Goal: Task Accomplishment & Management: Complete application form

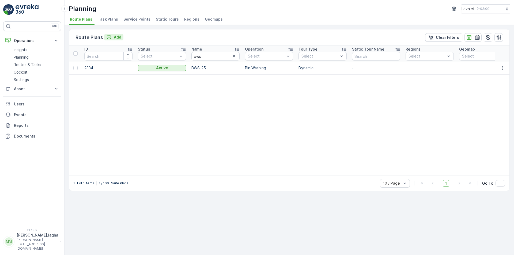
click at [116, 38] on p "Add" at bounding box center [117, 37] width 7 height 5
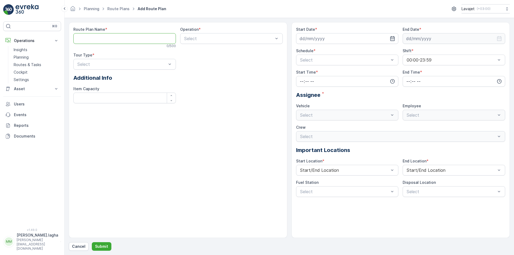
click at [97, 38] on Name "Route Plan Name" at bounding box center [124, 38] width 102 height 11
paste Name "BWS-26"
type Name "BWS-26"
click at [189, 40] on div at bounding box center [228, 38] width 90 height 5
click at [191, 53] on span "Bin Washing" at bounding box center [195, 51] width 24 height 5
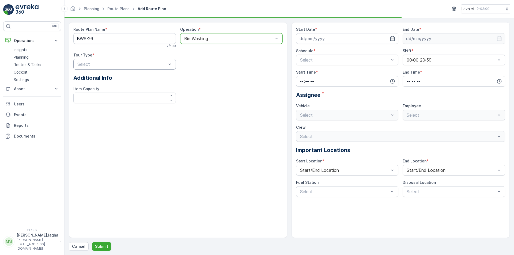
click at [130, 64] on div at bounding box center [122, 64] width 90 height 5
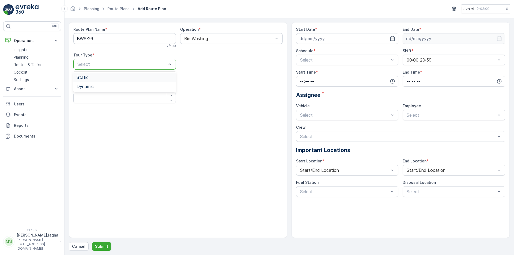
click at [113, 79] on div "Static" at bounding box center [124, 77] width 96 height 5
click at [127, 66] on div at bounding box center [122, 64] width 90 height 5
click at [114, 87] on div "Dynamic" at bounding box center [124, 86] width 96 height 5
click at [392, 38] on icon "button" at bounding box center [392, 38] width 5 height 5
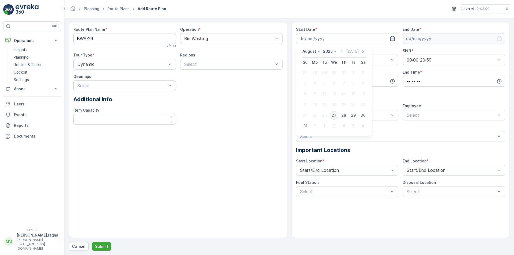
click at [333, 116] on div "27" at bounding box center [334, 115] width 9 height 9
type input "[DATE]"
click at [498, 39] on icon "button" at bounding box center [498, 38] width 5 height 5
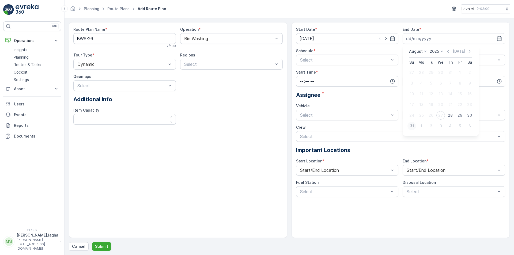
click at [411, 127] on div "31" at bounding box center [411, 126] width 9 height 9
type input "[DATE]"
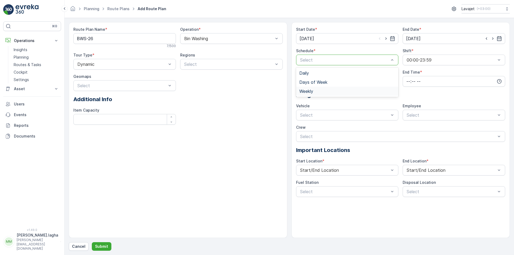
click at [313, 90] on span "Weekly" at bounding box center [306, 91] width 14 height 5
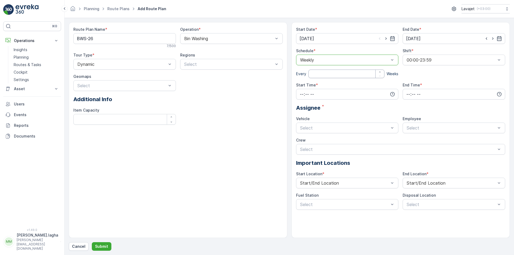
click at [371, 73] on input "number" at bounding box center [346, 74] width 76 height 9
type input "1"
click at [320, 92] on input "time" at bounding box center [347, 94] width 102 height 11
click at [300, 130] on span "07" at bounding box center [301, 128] width 5 height 5
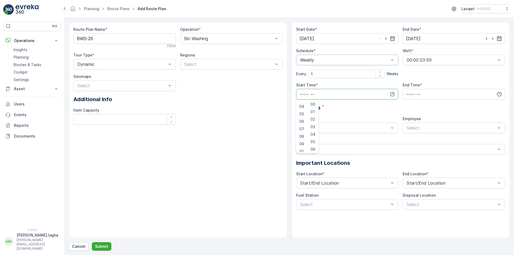
type input "07:00"
click at [423, 93] on input "time" at bounding box center [453, 94] width 102 height 11
click at [407, 125] on span "17" at bounding box center [407, 124] width 4 height 5
type input "17:00"
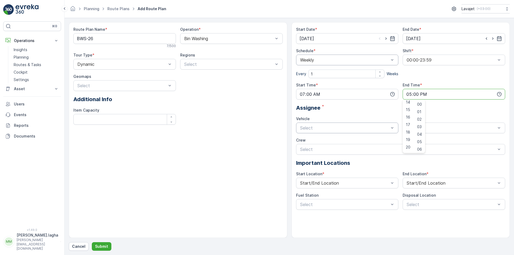
click at [346, 132] on div "Select" at bounding box center [347, 127] width 102 height 11
click at [316, 152] on span "3779-JXA" at bounding box center [309, 150] width 20 height 5
click at [106, 245] on p "Submit" at bounding box center [101, 246] width 13 height 5
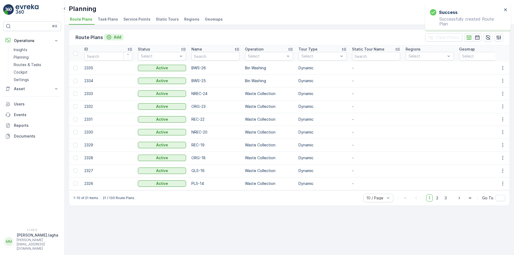
click at [114, 35] on p "Add" at bounding box center [117, 37] width 7 height 5
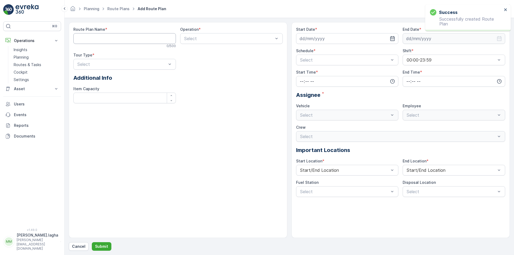
click at [102, 39] on Name "Route Plan Name" at bounding box center [124, 38] width 102 height 11
paste Name "BWS-27"
type Name "BWS-27"
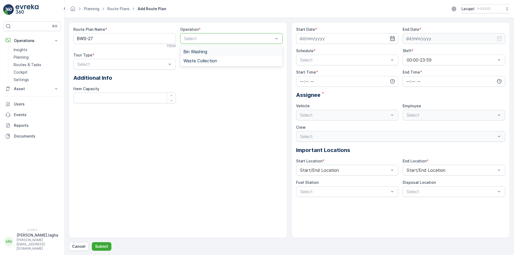
click at [214, 40] on div at bounding box center [228, 38] width 90 height 5
drag, startPoint x: 195, startPoint y: 54, endPoint x: 169, endPoint y: 56, distance: 26.0
click at [194, 54] on div "Bin Washing" at bounding box center [231, 51] width 102 height 9
click at [145, 65] on div at bounding box center [122, 64] width 90 height 5
click at [106, 86] on div "Dynamic" at bounding box center [124, 86] width 96 height 5
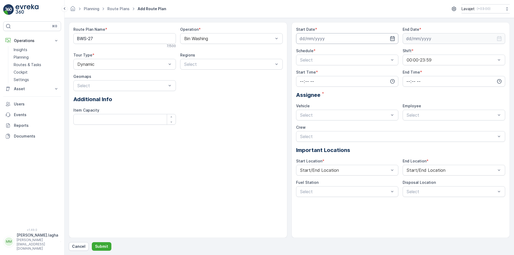
click at [332, 41] on input at bounding box center [347, 38] width 102 height 11
click at [335, 113] on div "27" at bounding box center [334, 115] width 9 height 9
type input "[DATE]"
click at [422, 38] on input at bounding box center [453, 38] width 102 height 11
drag, startPoint x: 413, startPoint y: 124, endPoint x: 391, endPoint y: 105, distance: 29.2
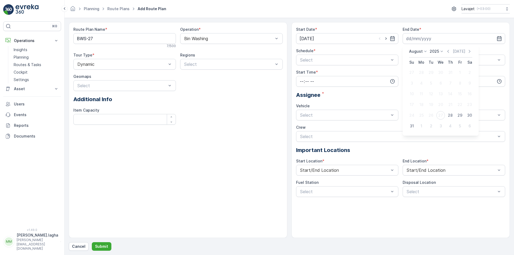
click at [412, 124] on div "31" at bounding box center [411, 126] width 9 height 9
type input "[DATE]"
click at [340, 60] on div at bounding box center [344, 60] width 90 height 5
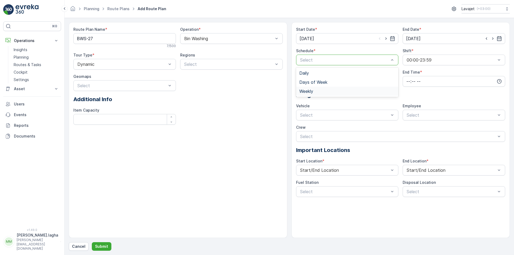
click at [308, 90] on span "Weekly" at bounding box center [306, 91] width 14 height 5
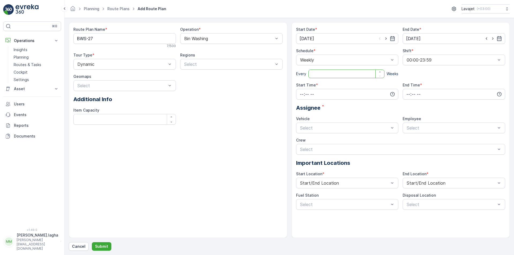
click at [320, 76] on input "number" at bounding box center [346, 74] width 76 height 9
type input "1"
click at [317, 93] on input "time" at bounding box center [347, 94] width 102 height 11
click at [300, 129] on span "07" at bounding box center [301, 129] width 5 height 5
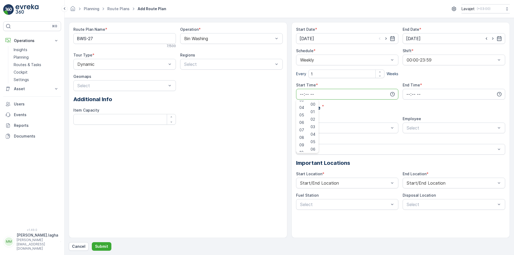
type input "07:00"
click at [413, 94] on input "time" at bounding box center [453, 94] width 102 height 11
click at [408, 125] on span "17" at bounding box center [407, 124] width 4 height 5
type input "17:00"
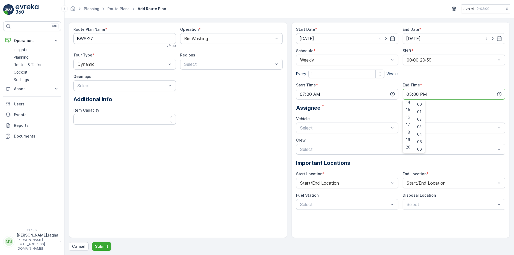
click at [352, 117] on div "Vehicle" at bounding box center [347, 118] width 102 height 5
click at [344, 128] on div at bounding box center [344, 127] width 90 height 5
click at [321, 151] on div "3779-JXA" at bounding box center [347, 150] width 96 height 5
click at [104, 248] on p "Submit" at bounding box center [101, 246] width 13 height 5
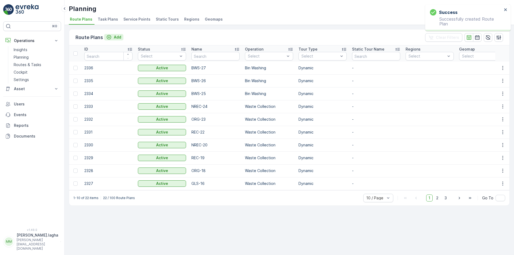
click at [116, 37] on p "Add" at bounding box center [117, 37] width 7 height 5
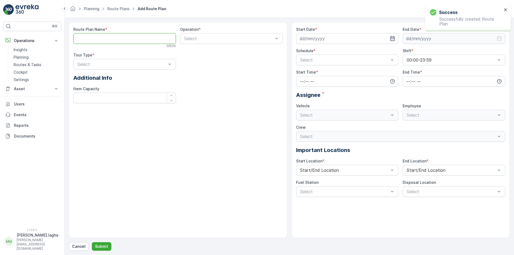
click at [120, 36] on Name "Route Plan Name" at bounding box center [124, 38] width 102 height 11
paste Name "BWS-28"
type Name "BWS-28"
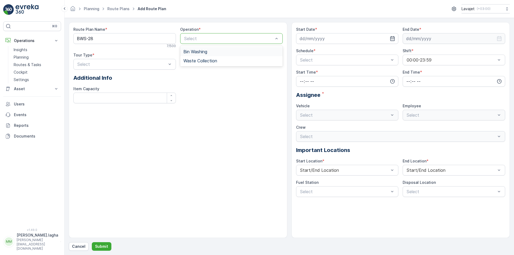
click at [196, 38] on div at bounding box center [228, 38] width 90 height 5
click at [193, 52] on span "Bin Washing" at bounding box center [195, 51] width 24 height 5
click at [114, 65] on div at bounding box center [122, 64] width 90 height 5
click at [94, 87] on span "Dynamic" at bounding box center [84, 86] width 17 height 5
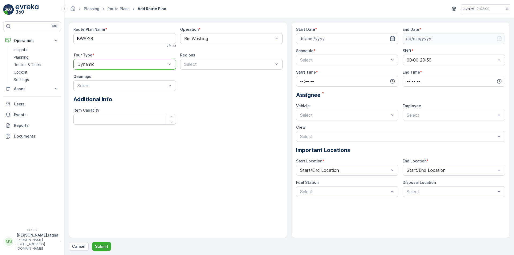
click at [392, 39] on icon "button" at bounding box center [391, 38] width 5 height 5
click at [333, 116] on div "27" at bounding box center [334, 115] width 9 height 9
type input "[DATE]"
click at [422, 40] on input at bounding box center [453, 38] width 102 height 11
click at [412, 126] on div "31" at bounding box center [411, 126] width 9 height 9
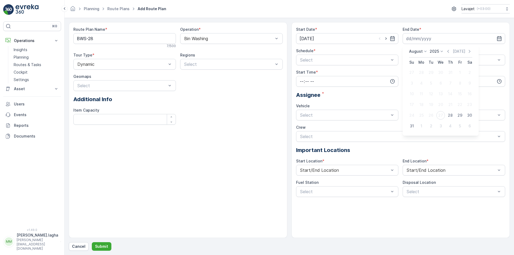
type input "[DATE]"
click at [326, 60] on div at bounding box center [344, 60] width 90 height 5
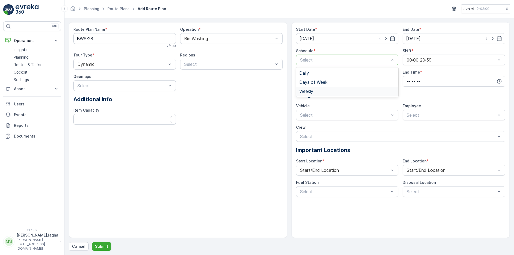
click at [306, 90] on span "Weekly" at bounding box center [306, 91] width 14 height 5
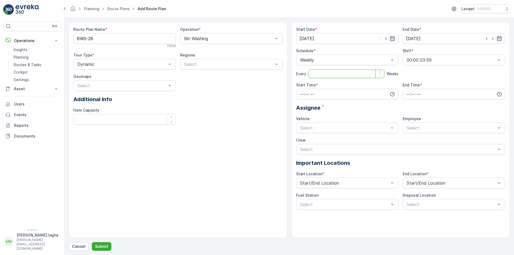
click at [313, 74] on input "number" at bounding box center [346, 74] width 76 height 9
type input "1"
click at [312, 93] on input "time" at bounding box center [347, 94] width 102 height 11
click at [301, 104] on span "07" at bounding box center [301, 104] width 5 height 5
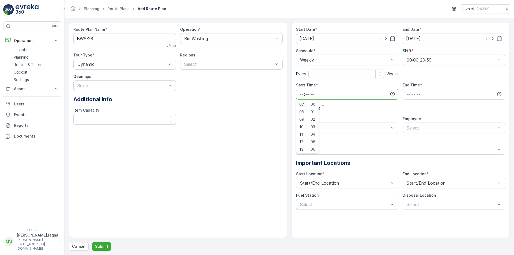
type input "07:00"
click at [409, 94] on input "time" at bounding box center [453, 94] width 102 height 11
click at [407, 122] on span "17" at bounding box center [407, 124] width 4 height 5
type input "17:00"
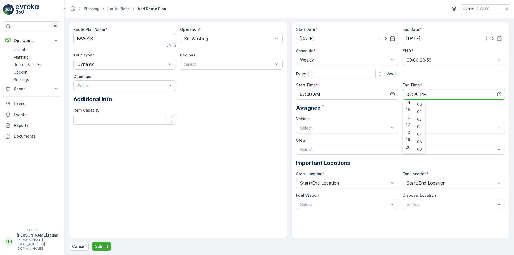
click at [345, 112] on div "Assignee *" at bounding box center [400, 108] width 209 height 8
click at [322, 129] on div at bounding box center [344, 127] width 90 height 5
click at [314, 148] on span "3779-JXA" at bounding box center [309, 150] width 20 height 5
click at [98, 246] on p "Submit" at bounding box center [101, 246] width 13 height 5
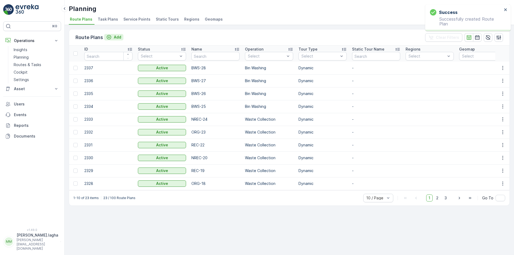
click at [117, 37] on p "Add" at bounding box center [117, 37] width 7 height 5
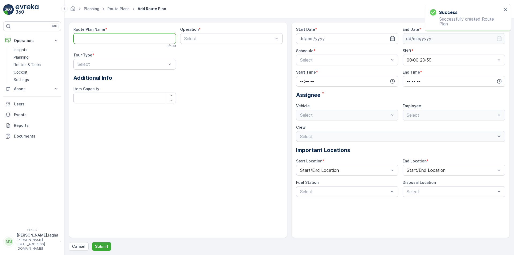
click at [129, 38] on Name "Route Plan Name" at bounding box center [124, 38] width 102 height 11
paste Name "BWS-29"
type Name "BWS-29"
click at [199, 38] on div at bounding box center [228, 38] width 90 height 5
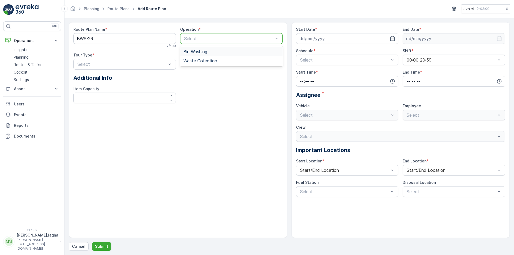
click at [197, 52] on span "Bin Washing" at bounding box center [195, 51] width 24 height 5
click at [106, 64] on div at bounding box center [122, 64] width 90 height 5
click at [89, 87] on span "Dynamic" at bounding box center [84, 86] width 17 height 5
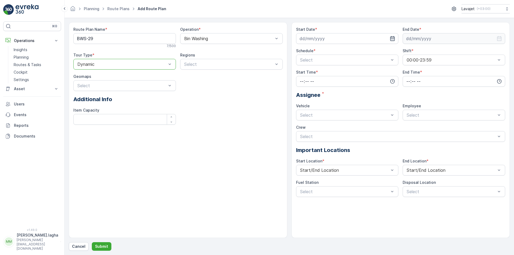
click at [394, 39] on icon "button" at bounding box center [391, 38] width 5 height 5
click at [333, 116] on div "27" at bounding box center [334, 115] width 9 height 9
type input "[DATE]"
click at [442, 39] on input at bounding box center [453, 38] width 102 height 11
click at [412, 126] on div "31" at bounding box center [411, 126] width 9 height 9
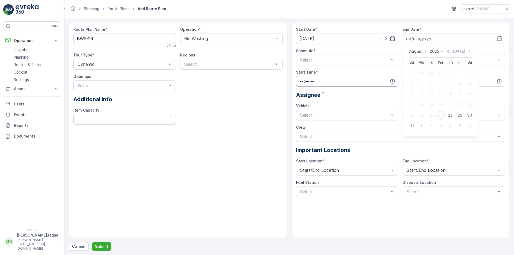
type input "[DATE]"
click at [320, 59] on div at bounding box center [344, 60] width 90 height 5
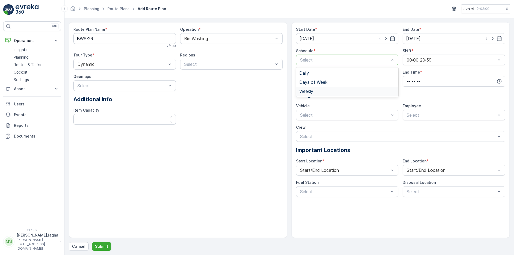
click at [309, 91] on span "Weekly" at bounding box center [306, 91] width 14 height 5
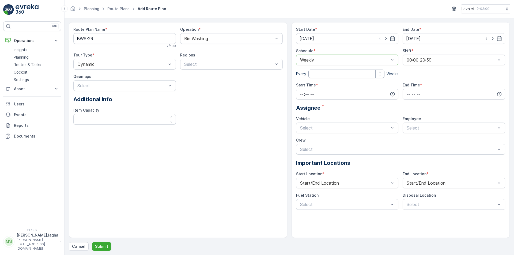
click at [320, 72] on input "number" at bounding box center [346, 74] width 76 height 9
type input "1"
click at [330, 94] on input "time" at bounding box center [347, 94] width 102 height 11
click at [301, 130] on span "07" at bounding box center [301, 129] width 5 height 5
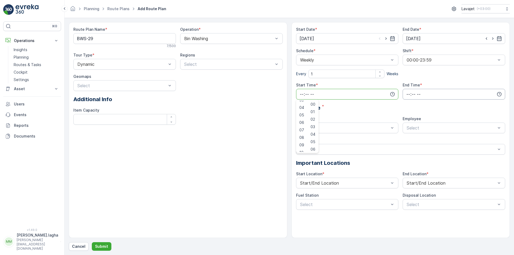
type input "07:00"
click at [412, 94] on input "time" at bounding box center [453, 94] width 102 height 11
click at [407, 125] on span "17" at bounding box center [407, 124] width 4 height 5
type input "17:00"
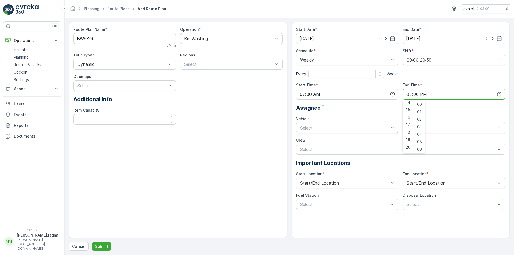
click at [327, 132] on div "Select" at bounding box center [347, 127] width 102 height 11
click at [311, 148] on span "3779-JXA" at bounding box center [309, 150] width 20 height 5
click at [102, 245] on p "Submit" at bounding box center [101, 246] width 13 height 5
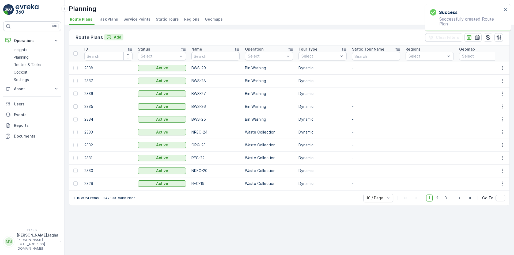
click at [115, 36] on p "Add" at bounding box center [117, 37] width 7 height 5
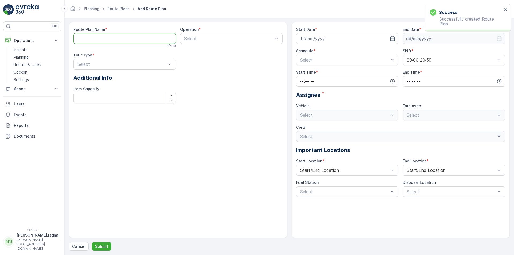
click at [154, 39] on Name "Route Plan Name" at bounding box center [124, 38] width 102 height 11
paste Name "BWS-30"
type Name "BWS-30"
click at [204, 37] on div at bounding box center [228, 38] width 90 height 5
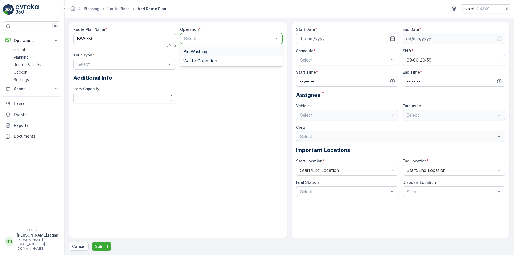
click at [197, 53] on span "Bin Washing" at bounding box center [195, 51] width 24 height 5
click at [120, 64] on div at bounding box center [122, 64] width 90 height 5
click at [90, 87] on span "Dynamic" at bounding box center [84, 86] width 17 height 5
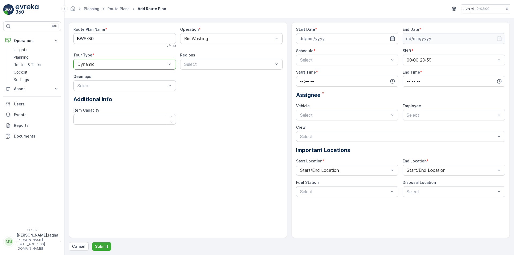
click at [391, 37] on icon "button" at bounding box center [392, 38] width 5 height 5
click at [332, 115] on div "27" at bounding box center [334, 115] width 9 height 9
type input "[DATE]"
click at [432, 40] on input at bounding box center [453, 38] width 102 height 11
drag, startPoint x: 412, startPoint y: 125, endPoint x: 376, endPoint y: 100, distance: 43.8
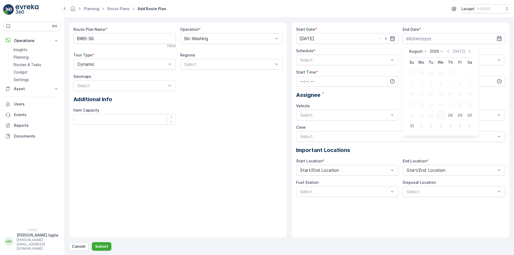
click at [410, 124] on div "31" at bounding box center [411, 126] width 9 height 9
type input "[DATE]"
click at [327, 62] on div at bounding box center [344, 60] width 90 height 5
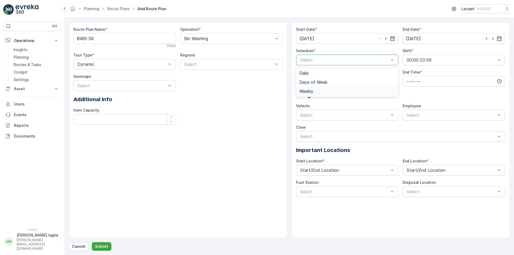
click at [307, 91] on span "Weekly" at bounding box center [306, 91] width 14 height 5
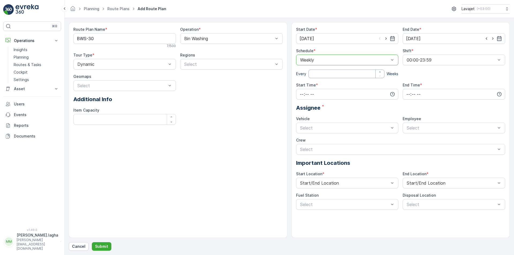
click at [314, 74] on input "number" at bounding box center [346, 74] width 76 height 9
type input "1"
drag, startPoint x: 311, startPoint y: 93, endPoint x: 306, endPoint y: 93, distance: 5.1
click at [310, 93] on input "time" at bounding box center [347, 94] width 102 height 11
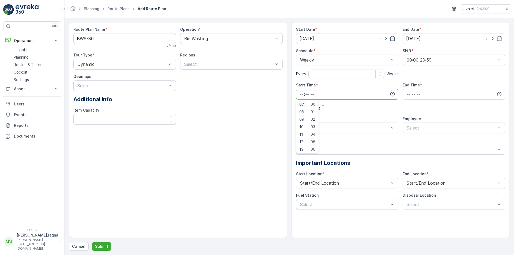
click at [301, 103] on span "07" at bounding box center [301, 104] width 5 height 5
type input "07:00"
click at [407, 92] on input "time" at bounding box center [453, 94] width 102 height 11
click at [408, 148] on span "17" at bounding box center [407, 148] width 4 height 5
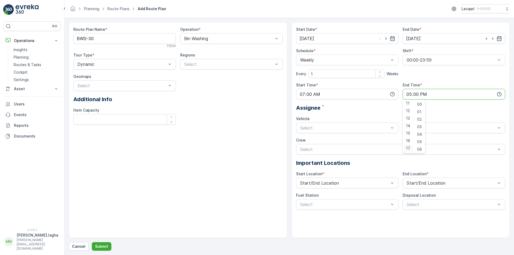
type input "17:00"
click at [318, 125] on div at bounding box center [344, 127] width 90 height 5
click at [315, 151] on span "3779-JXA" at bounding box center [309, 150] width 20 height 5
click at [100, 243] on button "Submit" at bounding box center [102, 246] width 20 height 9
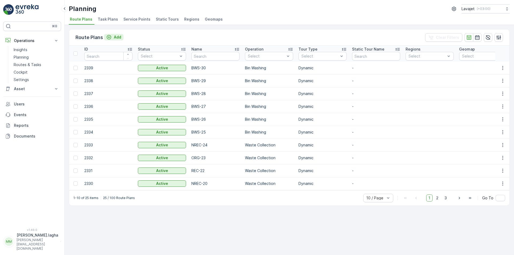
click at [114, 37] on p "Add" at bounding box center [117, 37] width 7 height 5
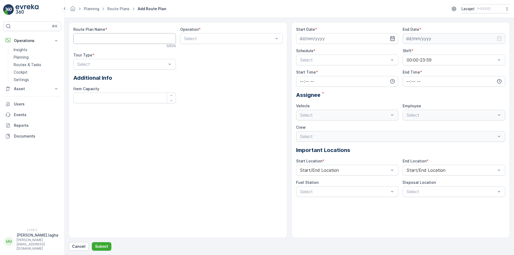
click at [150, 40] on Name "Route Plan Name" at bounding box center [124, 38] width 102 height 11
paste Name "BWS-31"
type Name "BWS-31"
click at [203, 37] on div at bounding box center [228, 38] width 90 height 5
click at [198, 52] on span "Bin Washing" at bounding box center [195, 51] width 24 height 5
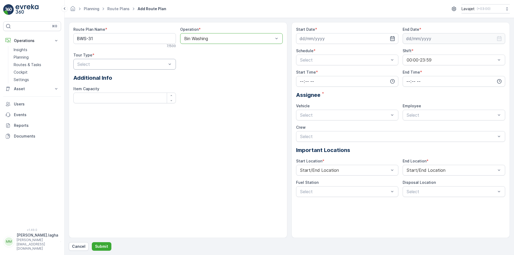
click at [94, 64] on div at bounding box center [122, 64] width 90 height 5
click at [86, 86] on span "Dynamic" at bounding box center [84, 86] width 17 height 5
click at [338, 39] on input at bounding box center [347, 38] width 102 height 11
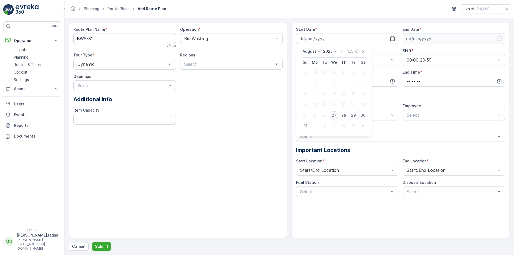
click at [332, 115] on div "27" at bounding box center [334, 115] width 9 height 9
type input "[DATE]"
click at [433, 36] on input at bounding box center [453, 38] width 102 height 11
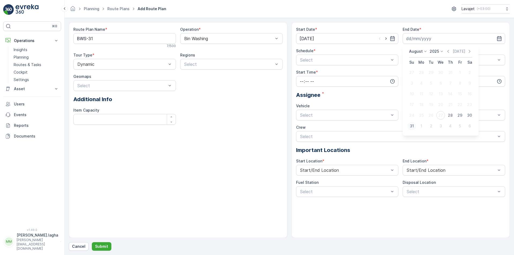
click at [413, 124] on div "31" at bounding box center [411, 126] width 9 height 9
type input "[DATE]"
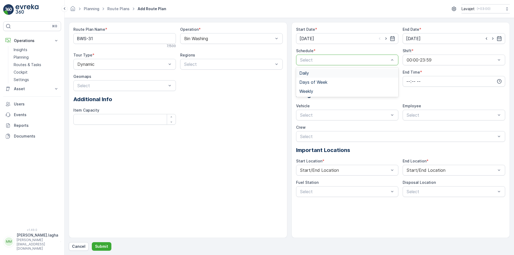
click at [317, 59] on div at bounding box center [344, 60] width 90 height 5
click at [310, 92] on span "Weekly" at bounding box center [306, 91] width 14 height 5
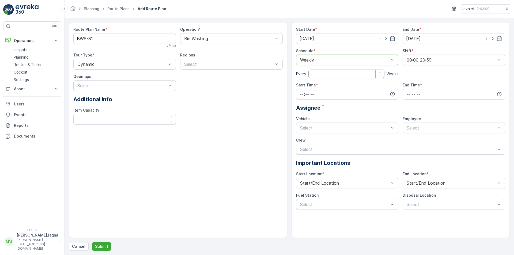
click at [313, 75] on input "number" at bounding box center [346, 74] width 76 height 9
type input "1"
click at [330, 95] on input "time" at bounding box center [347, 94] width 102 height 11
click at [302, 105] on span "07" at bounding box center [301, 104] width 5 height 5
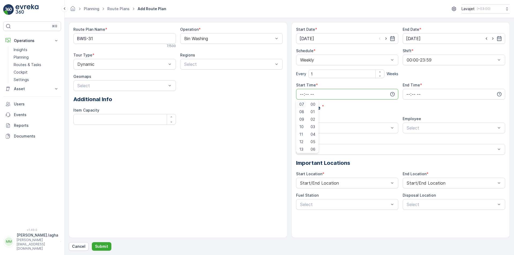
type input "07:00"
click at [411, 95] on input "time" at bounding box center [453, 94] width 102 height 11
click at [408, 124] on span "17" at bounding box center [407, 123] width 4 height 5
type input "17:00"
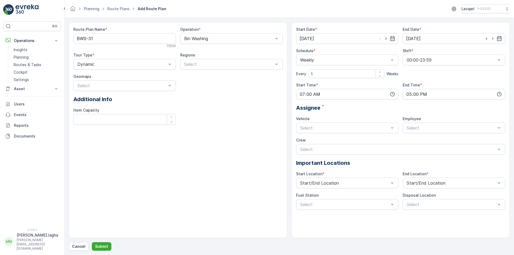
click at [359, 110] on div "Assignee *" at bounding box center [400, 108] width 209 height 8
click at [335, 129] on div at bounding box center [344, 127] width 90 height 5
click at [309, 149] on span "3779-JXA" at bounding box center [309, 150] width 20 height 5
click at [95, 246] on p "Submit" at bounding box center [101, 246] width 13 height 5
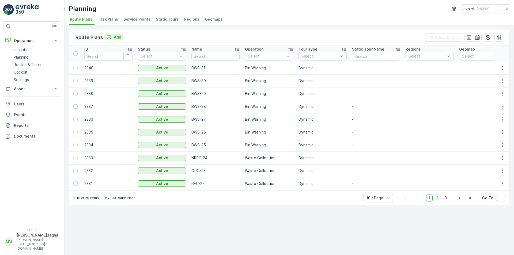
click at [116, 36] on p "Add" at bounding box center [117, 37] width 7 height 5
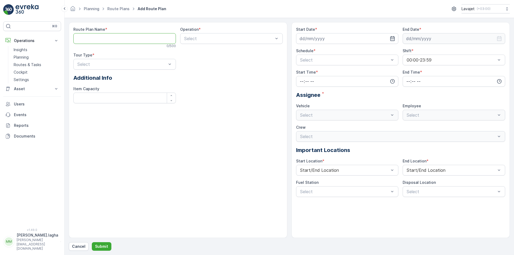
click at [122, 38] on Name "Route Plan Name" at bounding box center [124, 38] width 102 height 11
paste Name "BWS-32"
type Name "BWS-32"
click at [191, 39] on div at bounding box center [228, 38] width 90 height 5
click at [193, 51] on span "Bin Washing" at bounding box center [195, 51] width 24 height 5
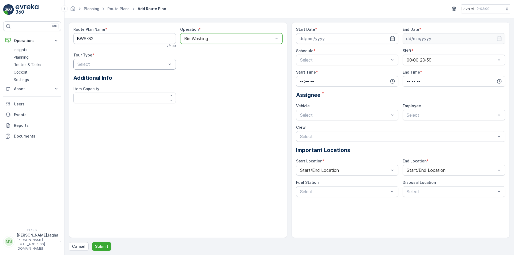
click at [117, 63] on div at bounding box center [122, 64] width 90 height 5
click at [87, 85] on span "Dynamic" at bounding box center [84, 86] width 17 height 5
click at [391, 40] on icon "button" at bounding box center [391, 38] width 5 height 5
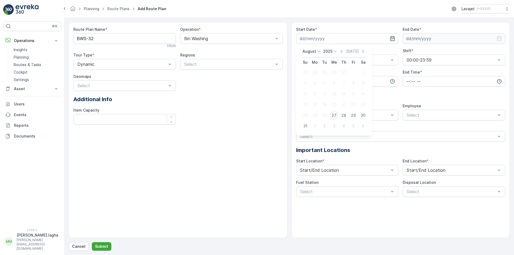
click at [332, 114] on div "27" at bounding box center [334, 115] width 9 height 9
type input "[DATE]"
drag, startPoint x: 498, startPoint y: 37, endPoint x: 481, endPoint y: 44, distance: 18.7
click at [498, 38] on icon "button" at bounding box center [498, 38] width 5 height 5
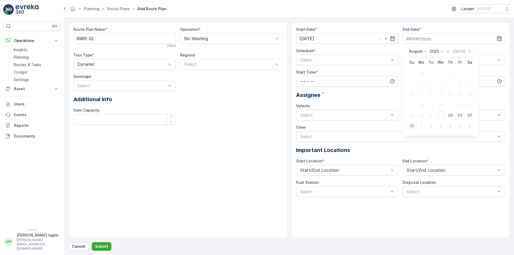
click at [412, 126] on div "31" at bounding box center [411, 126] width 9 height 9
type input "[DATE]"
click at [313, 61] on div at bounding box center [344, 60] width 90 height 5
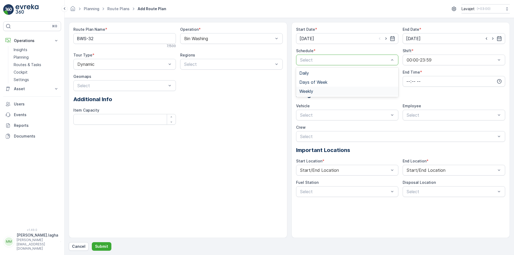
click at [307, 90] on span "Weekly" at bounding box center [306, 91] width 14 height 5
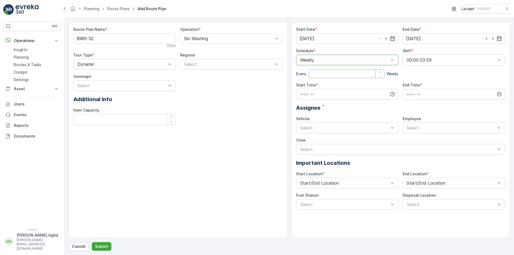
click at [315, 75] on input "number" at bounding box center [346, 74] width 76 height 9
type input "1"
click at [312, 95] on input "time" at bounding box center [347, 94] width 102 height 11
click at [302, 105] on span "07" at bounding box center [301, 104] width 5 height 5
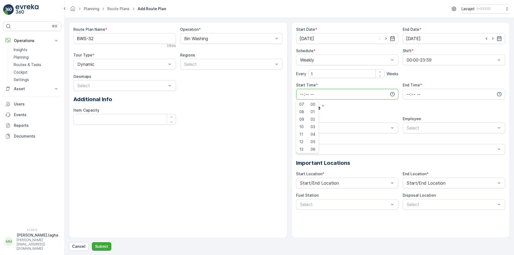
type input "07:00"
click at [409, 94] on input "time" at bounding box center [453, 94] width 102 height 11
click at [408, 125] on span "17" at bounding box center [407, 124] width 4 height 5
type input "17:00"
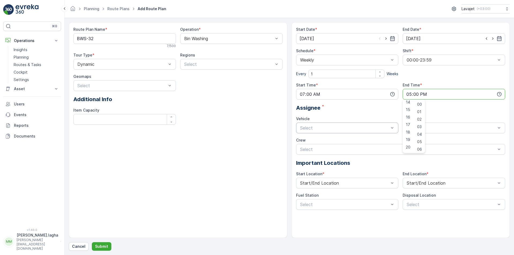
click at [324, 132] on div "Select" at bounding box center [347, 127] width 102 height 11
click at [312, 152] on span "3779-JXA" at bounding box center [309, 150] width 20 height 5
click at [99, 246] on p "Submit" at bounding box center [101, 246] width 13 height 5
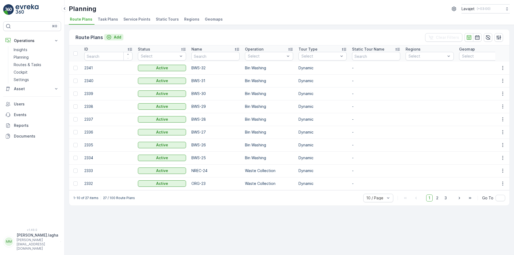
click at [113, 38] on div "Add" at bounding box center [113, 37] width 15 height 5
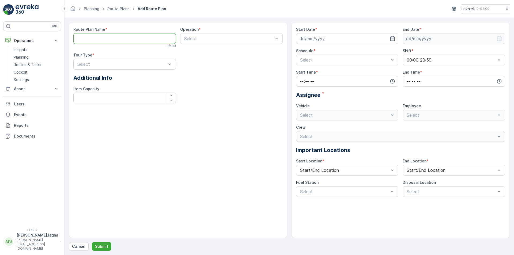
click at [98, 40] on Name "Route Plan Name" at bounding box center [124, 38] width 102 height 11
paste Name "BWS-33"
type Name "BWS-33"
click at [199, 38] on div at bounding box center [228, 38] width 90 height 5
click at [197, 52] on span "Bin Washing" at bounding box center [195, 51] width 24 height 5
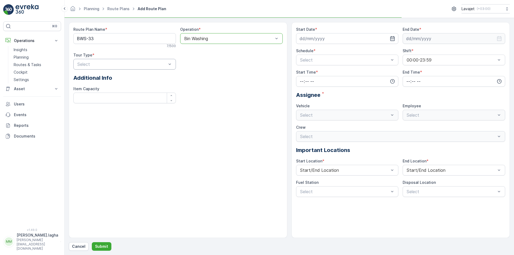
click at [87, 63] on div at bounding box center [122, 64] width 90 height 5
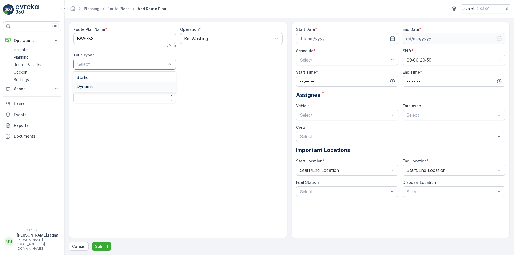
click at [90, 85] on span "Dynamic" at bounding box center [84, 86] width 17 height 5
click at [392, 42] on input at bounding box center [347, 38] width 102 height 11
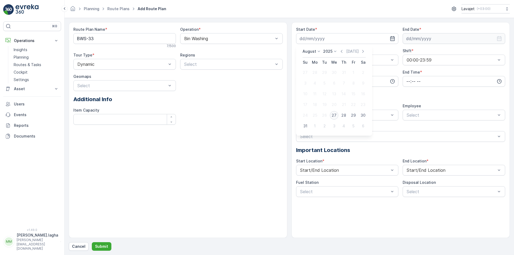
click at [334, 116] on div "27" at bounding box center [334, 115] width 9 height 9
type input "[DATE]"
click at [435, 37] on input at bounding box center [453, 38] width 102 height 11
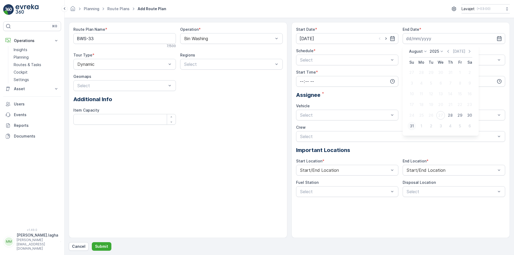
click at [412, 125] on div "31" at bounding box center [411, 126] width 9 height 9
type input "[DATE]"
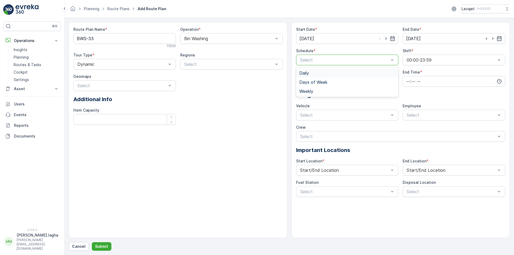
click at [303, 59] on div at bounding box center [344, 60] width 90 height 5
click at [304, 91] on span "Weekly" at bounding box center [306, 91] width 14 height 5
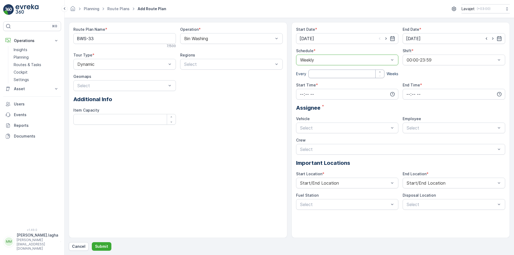
click at [313, 74] on input "number" at bounding box center [346, 74] width 76 height 9
type input "1"
drag, startPoint x: 305, startPoint y: 92, endPoint x: 303, endPoint y: 93, distance: 3.1
click at [305, 92] on input "time" at bounding box center [347, 94] width 102 height 11
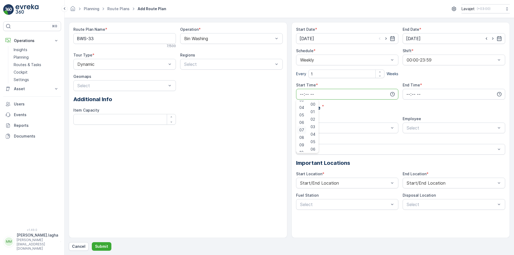
click at [301, 129] on span "07" at bounding box center [301, 129] width 5 height 5
type input "07:00"
click at [407, 92] on input "time" at bounding box center [453, 94] width 102 height 11
click at [408, 123] on span "17" at bounding box center [407, 124] width 4 height 5
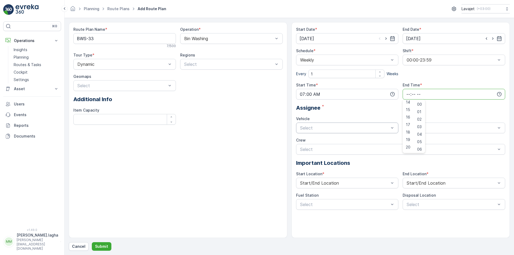
type input "17:00"
click at [312, 127] on div at bounding box center [344, 127] width 90 height 5
click at [308, 149] on span "3779-JXA" at bounding box center [309, 150] width 20 height 5
click at [103, 245] on p "Submit" at bounding box center [101, 246] width 13 height 5
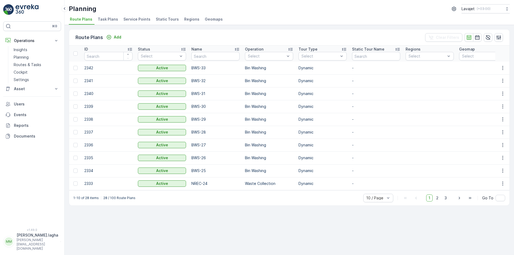
click at [92, 68] on td "2342" at bounding box center [108, 68] width 53 height 13
click at [504, 67] on icon "button" at bounding box center [502, 67] width 5 height 5
click at [493, 76] on span "Edit Route Plan" at bounding box center [498, 75] width 28 height 5
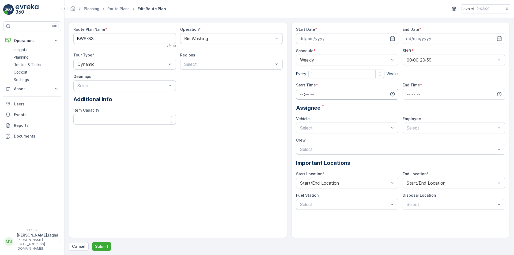
type input "[DATE]"
type input "07:00"
type input "17:00"
click at [320, 131] on div "3779-JXA" at bounding box center [347, 127] width 102 height 11
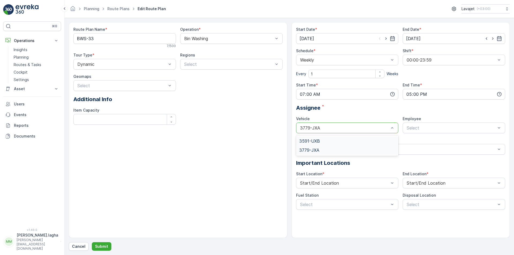
click at [319, 141] on span "3591-UXB" at bounding box center [309, 141] width 21 height 5
click at [101, 246] on p "Submit" at bounding box center [101, 246] width 13 height 5
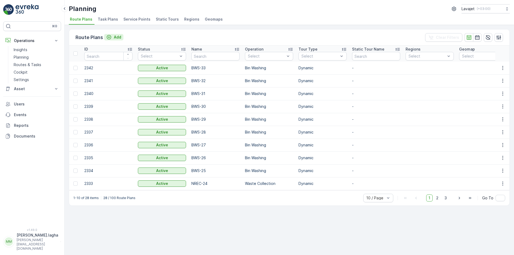
click at [115, 38] on p "Add" at bounding box center [117, 37] width 7 height 5
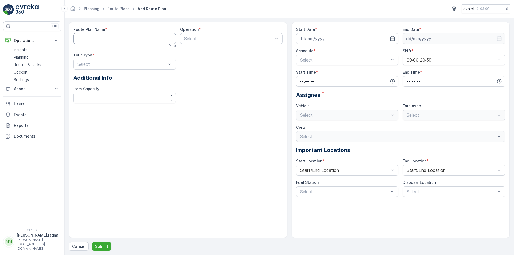
click at [96, 36] on Name "Route Plan Name" at bounding box center [124, 38] width 102 height 11
paste Name "BWS-34"
type Name "BWS-34"
click at [186, 39] on div at bounding box center [228, 38] width 90 height 5
drag, startPoint x: 188, startPoint y: 50, endPoint x: 126, endPoint y: 57, distance: 63.0
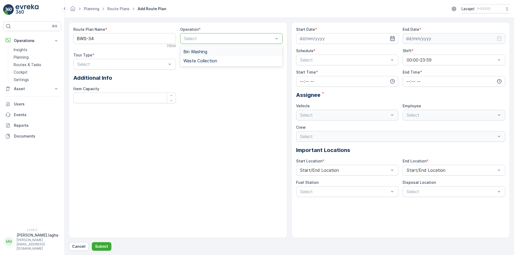
click at [187, 50] on span "Bin Washing" at bounding box center [195, 51] width 24 height 5
click at [104, 63] on div at bounding box center [122, 64] width 90 height 5
drag, startPoint x: 85, startPoint y: 86, endPoint x: 349, endPoint y: 42, distance: 267.7
click at [88, 86] on span "Dynamic" at bounding box center [84, 86] width 17 height 5
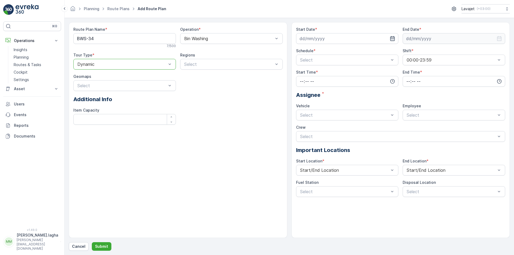
click at [390, 39] on icon "button" at bounding box center [391, 38] width 5 height 5
click at [334, 114] on div "27" at bounding box center [334, 115] width 9 height 9
type input "[DATE]"
click at [499, 39] on icon "button" at bounding box center [498, 38] width 5 height 5
click at [409, 126] on div "31" at bounding box center [411, 126] width 9 height 9
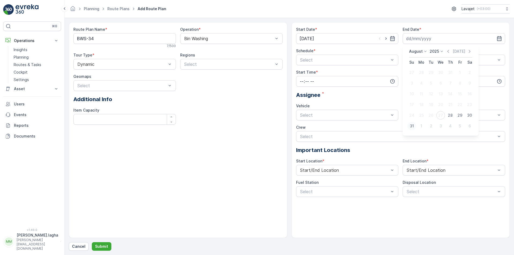
type input "[DATE]"
click at [305, 58] on div at bounding box center [344, 60] width 90 height 5
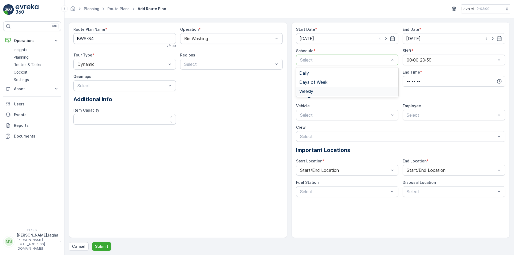
click at [308, 90] on span "Weekly" at bounding box center [306, 91] width 14 height 5
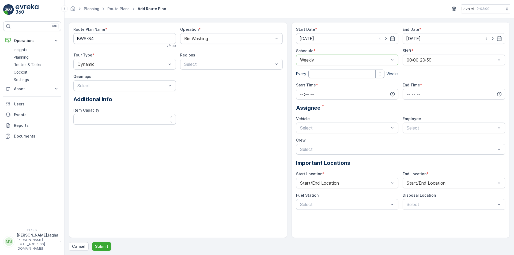
click at [316, 74] on input "number" at bounding box center [346, 74] width 76 height 9
type input "1"
click at [302, 91] on input "time" at bounding box center [347, 94] width 102 height 11
click at [301, 105] on span "07" at bounding box center [301, 104] width 5 height 5
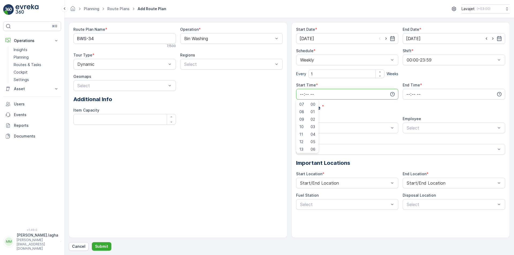
type input "07:00"
click at [408, 94] on input "time" at bounding box center [453, 94] width 102 height 11
click at [408, 125] on span "17" at bounding box center [407, 124] width 4 height 5
type input "17:00"
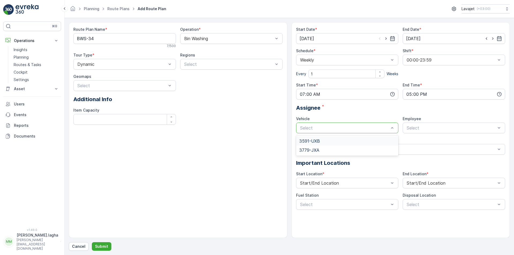
click at [314, 140] on span "3591-UXB" at bounding box center [309, 141] width 21 height 5
click at [99, 247] on p "Submit" at bounding box center [101, 246] width 13 height 5
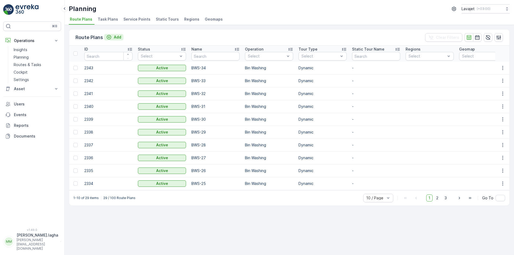
click at [113, 36] on div "Add" at bounding box center [113, 37] width 15 height 5
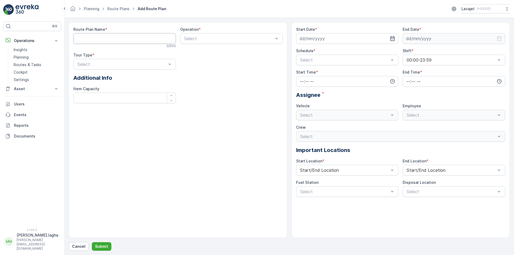
click at [120, 39] on Name "Route Plan Name" at bounding box center [124, 38] width 102 height 11
paste Name "BWS-35"
type Name "BWS-35"
click at [195, 40] on div at bounding box center [228, 38] width 90 height 5
click at [195, 52] on span "Bin Washing" at bounding box center [195, 51] width 24 height 5
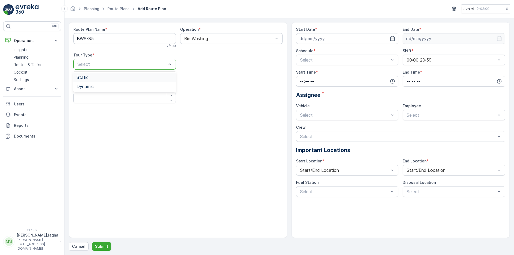
click at [103, 65] on div at bounding box center [122, 64] width 90 height 5
drag, startPoint x: 86, startPoint y: 87, endPoint x: 324, endPoint y: 54, distance: 240.3
click at [86, 87] on span "Dynamic" at bounding box center [84, 86] width 17 height 5
click at [392, 39] on icon "button" at bounding box center [391, 38] width 5 height 5
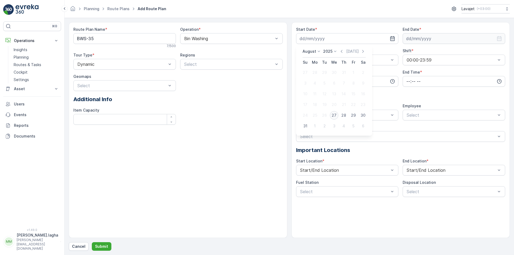
click at [336, 114] on div "27" at bounding box center [334, 115] width 9 height 9
type input "[DATE]"
click at [442, 38] on input at bounding box center [453, 38] width 102 height 11
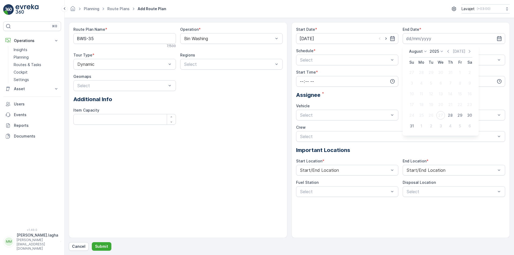
drag, startPoint x: 411, startPoint y: 125, endPoint x: 334, endPoint y: 72, distance: 93.9
click at [410, 124] on div "31" at bounding box center [411, 126] width 9 height 9
type input "[DATE]"
click at [315, 60] on div at bounding box center [344, 60] width 90 height 5
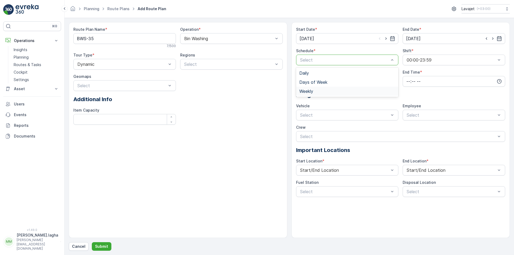
drag, startPoint x: 308, startPoint y: 91, endPoint x: 317, endPoint y: 88, distance: 10.3
click at [308, 91] on span "Weekly" at bounding box center [306, 91] width 14 height 5
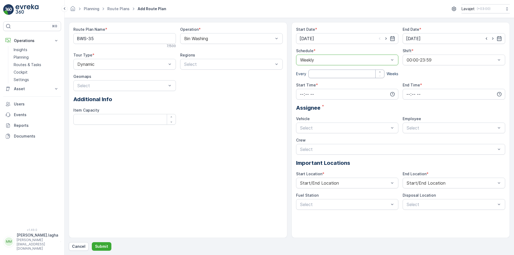
click at [322, 74] on input "number" at bounding box center [346, 74] width 76 height 9
type input "1"
click at [304, 91] on input "time" at bounding box center [347, 94] width 102 height 11
click at [301, 105] on span "07" at bounding box center [301, 104] width 5 height 5
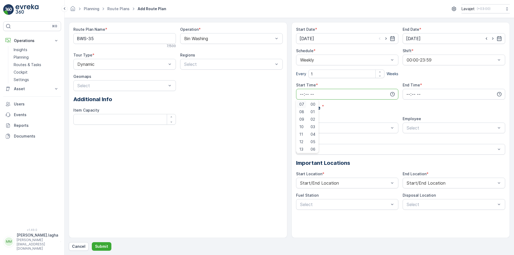
type input "07:00"
click at [407, 90] on input "time" at bounding box center [453, 94] width 102 height 11
click at [407, 125] on span "17" at bounding box center [407, 124] width 4 height 5
type input "17:00"
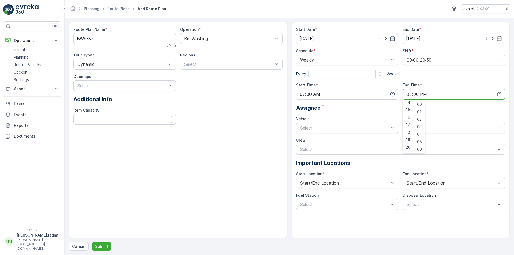
click at [318, 127] on div at bounding box center [344, 127] width 90 height 5
click at [315, 142] on span "3591-UXB" at bounding box center [309, 141] width 21 height 5
click at [99, 246] on p "Submit" at bounding box center [101, 246] width 13 height 5
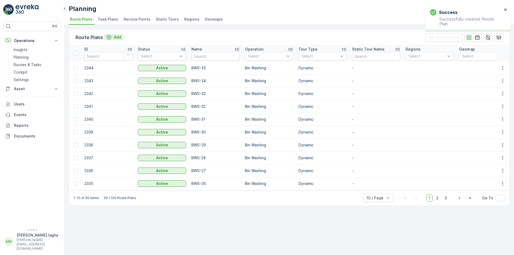
click at [118, 38] on p "Add" at bounding box center [117, 37] width 7 height 5
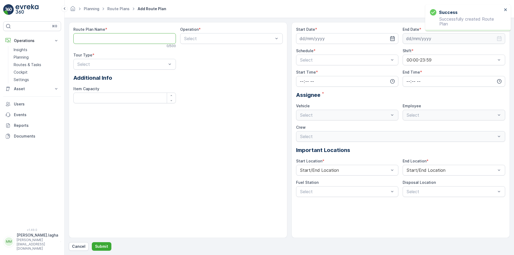
click at [110, 39] on Name "Route Plan Name" at bounding box center [124, 38] width 102 height 11
paste Name "BWS-36"
type Name "BWS-36"
click at [192, 51] on span "Bin Washing" at bounding box center [195, 51] width 24 height 5
click at [92, 65] on div at bounding box center [122, 64] width 90 height 5
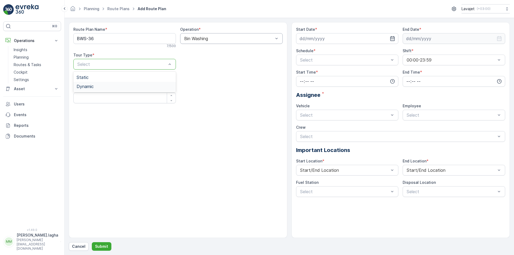
drag, startPoint x: 89, startPoint y: 85, endPoint x: 321, endPoint y: 45, distance: 235.7
click at [89, 85] on span "Dynamic" at bounding box center [84, 86] width 17 height 5
click at [392, 40] on icon "button" at bounding box center [391, 38] width 5 height 5
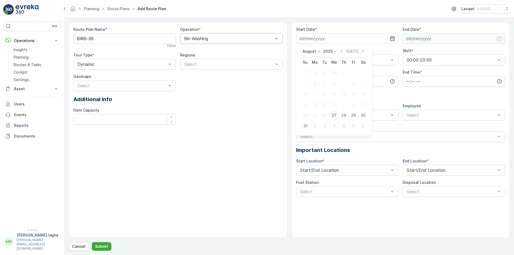
click at [334, 117] on div "27" at bounding box center [334, 115] width 9 height 9
type input "[DATE]"
drag, startPoint x: 497, startPoint y: 40, endPoint x: 494, endPoint y: 42, distance: 3.9
click at [498, 40] on icon "button" at bounding box center [499, 38] width 5 height 5
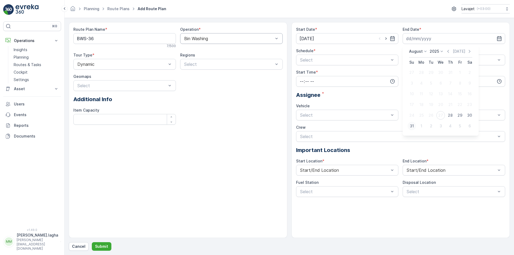
click at [412, 127] on div "31" at bounding box center [411, 126] width 9 height 9
type input "[DATE]"
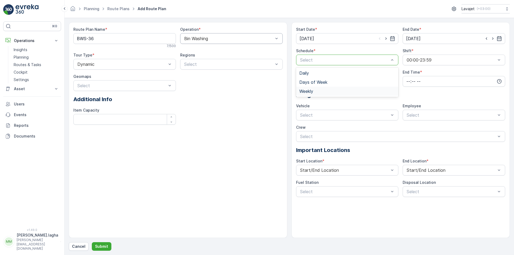
click at [307, 94] on div "Weekly" at bounding box center [347, 91] width 102 height 9
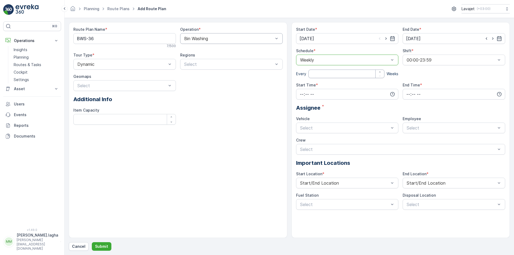
click at [316, 76] on input "number" at bounding box center [346, 74] width 76 height 9
type input "1"
click at [301, 94] on input "time" at bounding box center [347, 94] width 102 height 11
drag, startPoint x: 300, startPoint y: 130, endPoint x: 336, endPoint y: 123, distance: 37.0
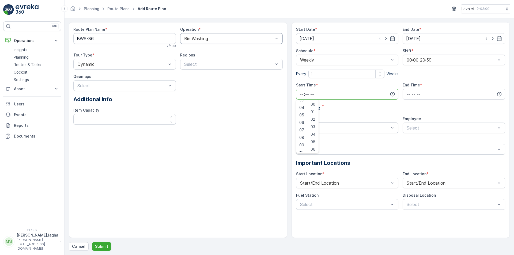
click at [301, 130] on span "07" at bounding box center [301, 129] width 5 height 5
type input "07:00"
click at [407, 94] on input "time" at bounding box center [453, 94] width 102 height 11
click at [407, 148] on span "17" at bounding box center [407, 148] width 4 height 5
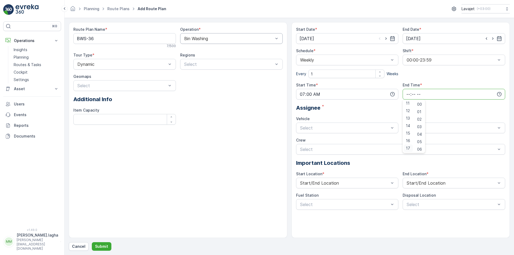
type input "17:00"
click at [311, 127] on div at bounding box center [344, 127] width 90 height 5
click at [309, 142] on span "3591-UXB" at bounding box center [309, 141] width 21 height 5
click at [98, 248] on p "Submit" at bounding box center [101, 246] width 13 height 5
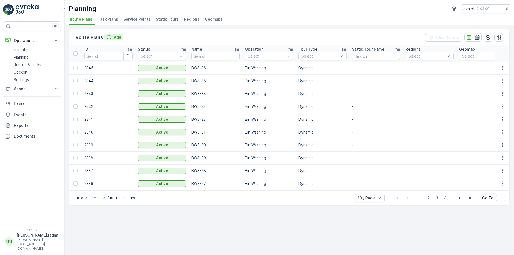
click at [116, 37] on p "Add" at bounding box center [117, 37] width 7 height 5
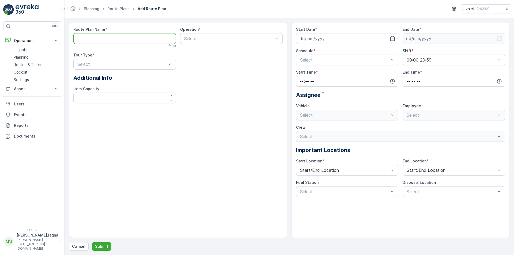
click at [94, 40] on Name "Route Plan Name" at bounding box center [124, 38] width 102 height 11
paste Name "BWS-37"
type Name "BWS-37"
click at [194, 38] on div at bounding box center [228, 38] width 90 height 5
drag, startPoint x: 189, startPoint y: 51, endPoint x: 140, endPoint y: 59, distance: 49.8
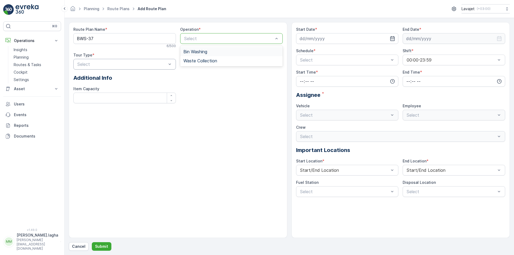
click at [189, 51] on span "Bin Washing" at bounding box center [195, 51] width 24 height 5
click at [79, 65] on div at bounding box center [122, 64] width 90 height 5
click at [87, 85] on span "Dynamic" at bounding box center [84, 86] width 17 height 5
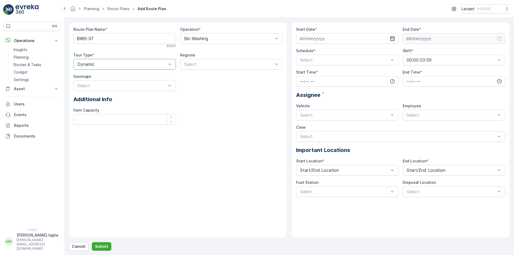
click at [392, 38] on icon "button" at bounding box center [392, 38] width 5 height 5
click at [335, 114] on div "27" at bounding box center [334, 115] width 9 height 9
type input "[DATE]"
click at [435, 39] on input at bounding box center [453, 38] width 102 height 11
click at [411, 126] on div "31" at bounding box center [411, 126] width 9 height 9
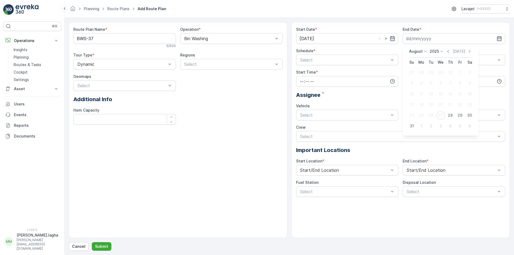
type input "[DATE]"
click at [313, 59] on div at bounding box center [344, 60] width 90 height 5
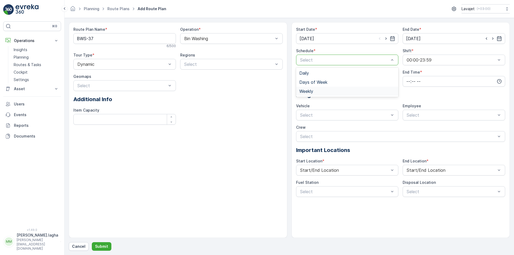
click at [305, 91] on span "Weekly" at bounding box center [306, 91] width 14 height 5
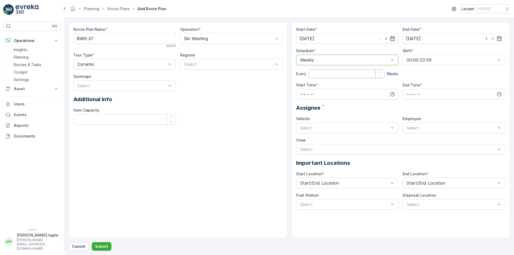
click at [314, 73] on input "number" at bounding box center [346, 74] width 76 height 9
type input "1"
click at [299, 94] on input "time" at bounding box center [347, 94] width 102 height 11
click at [301, 105] on span "07" at bounding box center [301, 104] width 5 height 5
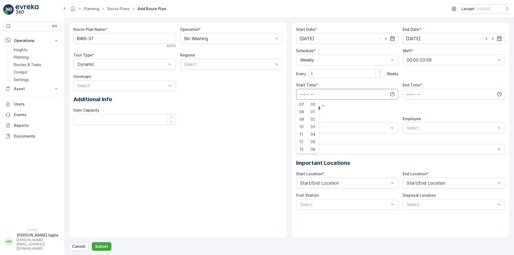
type input "07:00"
click at [407, 93] on input "time" at bounding box center [453, 94] width 102 height 11
click at [408, 147] on span "17" at bounding box center [407, 148] width 4 height 5
type input "17:00"
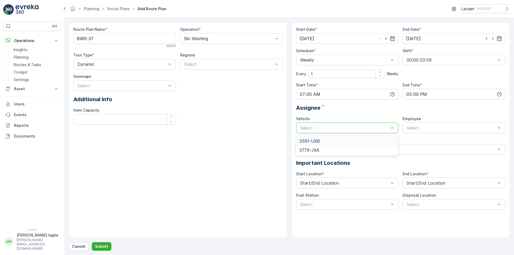
click at [312, 143] on span "3591-UXB" at bounding box center [309, 141] width 21 height 5
click at [97, 245] on p "Submit" at bounding box center [101, 246] width 13 height 5
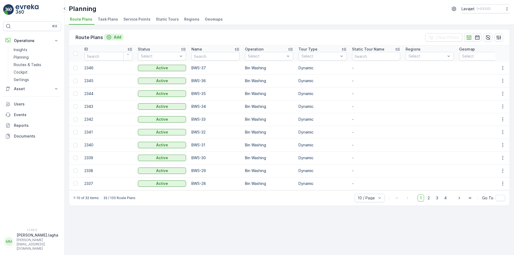
click at [114, 37] on p "Add" at bounding box center [117, 37] width 7 height 5
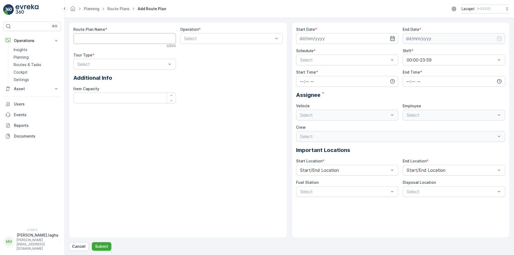
click at [101, 37] on Name "Route Plan Name" at bounding box center [124, 38] width 102 height 11
paste Name "BWS-38"
type Name "BWS-38"
click at [195, 39] on div at bounding box center [228, 38] width 90 height 5
click at [195, 51] on span "Bin Washing" at bounding box center [195, 51] width 24 height 5
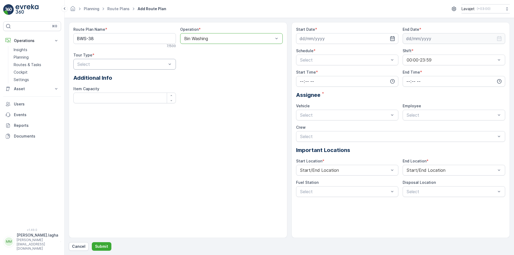
click at [81, 64] on div at bounding box center [122, 64] width 90 height 5
click at [85, 86] on span "Dynamic" at bounding box center [84, 86] width 17 height 5
click at [390, 38] on icon "button" at bounding box center [392, 38] width 5 height 5
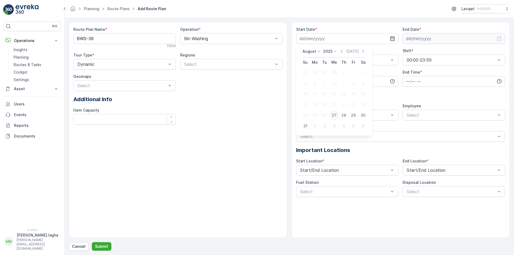
click at [333, 117] on div "27" at bounding box center [334, 115] width 9 height 9
type input "[DATE]"
click at [420, 35] on input at bounding box center [453, 38] width 102 height 11
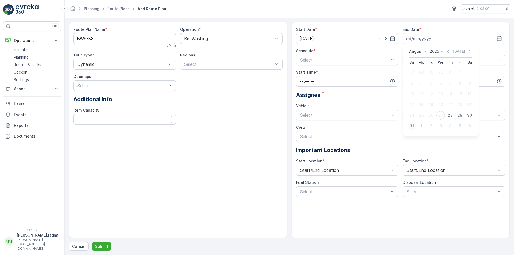
click at [412, 125] on div "31" at bounding box center [411, 126] width 9 height 9
type input "[DATE]"
click at [308, 61] on div at bounding box center [344, 60] width 90 height 5
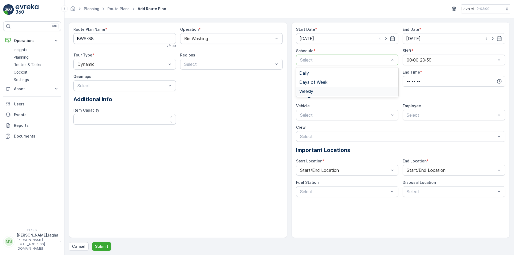
click at [309, 89] on span "Weekly" at bounding box center [306, 91] width 14 height 5
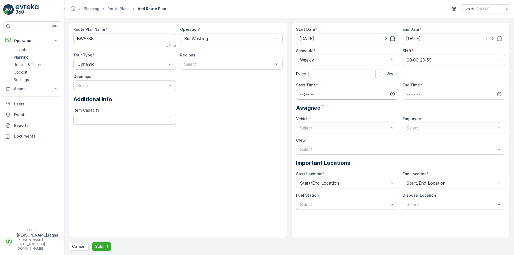
click at [303, 94] on input "time" at bounding box center [347, 94] width 102 height 11
click at [301, 104] on span "07" at bounding box center [301, 104] width 5 height 5
type input "07:00"
click at [405, 94] on input "time" at bounding box center [453, 94] width 102 height 11
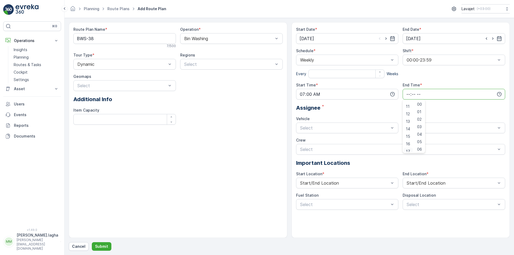
scroll to position [83, 0]
click at [408, 147] on span "17" at bounding box center [407, 148] width 4 height 5
type input "17:00"
click at [308, 128] on div at bounding box center [344, 127] width 90 height 5
click at [310, 140] on span "3591-UXB" at bounding box center [309, 141] width 21 height 5
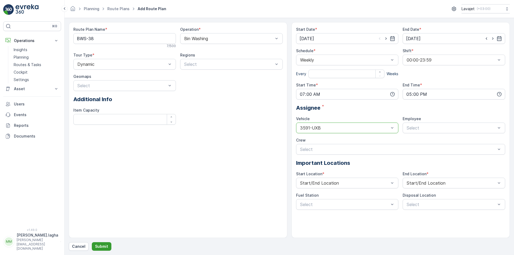
click at [102, 248] on p "Submit" at bounding box center [101, 246] width 13 height 5
click at [97, 246] on p "Submit" at bounding box center [101, 246] width 13 height 5
click at [113, 175] on div "Route Plan Name * BWS-38 7 / 500 Operation * Bin Washing Tour Type * Dynamic Re…" at bounding box center [178, 130] width 218 height 216
click at [29, 171] on div "⌘B Operations Insights Planning Routes & Tasks Cockpit Settings Asset Assets Ac…" at bounding box center [32, 121] width 58 height 200
click at [102, 246] on p "Submit" at bounding box center [101, 246] width 13 height 5
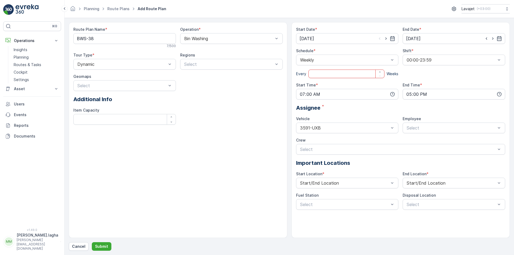
click at [323, 74] on input "number" at bounding box center [346, 74] width 76 height 9
type input "1"
click at [101, 244] on p "Submit" at bounding box center [101, 246] width 13 height 5
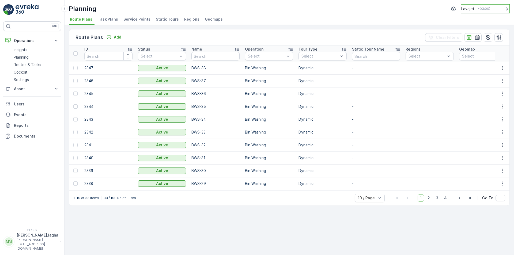
click at [483, 10] on p "( +03:00 )" at bounding box center [483, 9] width 14 height 4
click at [418, 14] on div "Planning Lavajet ( +03:00 ) Route Plans Task Plans Service Points Static Tours …" at bounding box center [288, 12] width 449 height 25
click at [451, 10] on icon "button" at bounding box center [453, 8] width 5 height 5
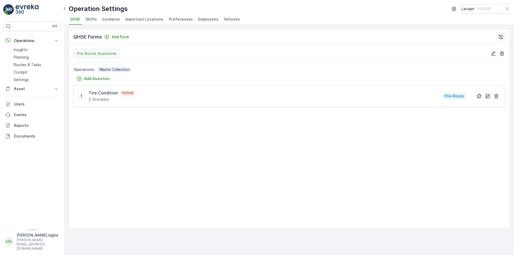
click at [22, 242] on p "[PERSON_NAME][EMAIL_ADDRESS][DOMAIN_NAME]" at bounding box center [37, 244] width 41 height 13
click at [20, 229] on span "Log Out" at bounding box center [20, 229] width 14 height 5
